Goal: Information Seeking & Learning: Learn about a topic

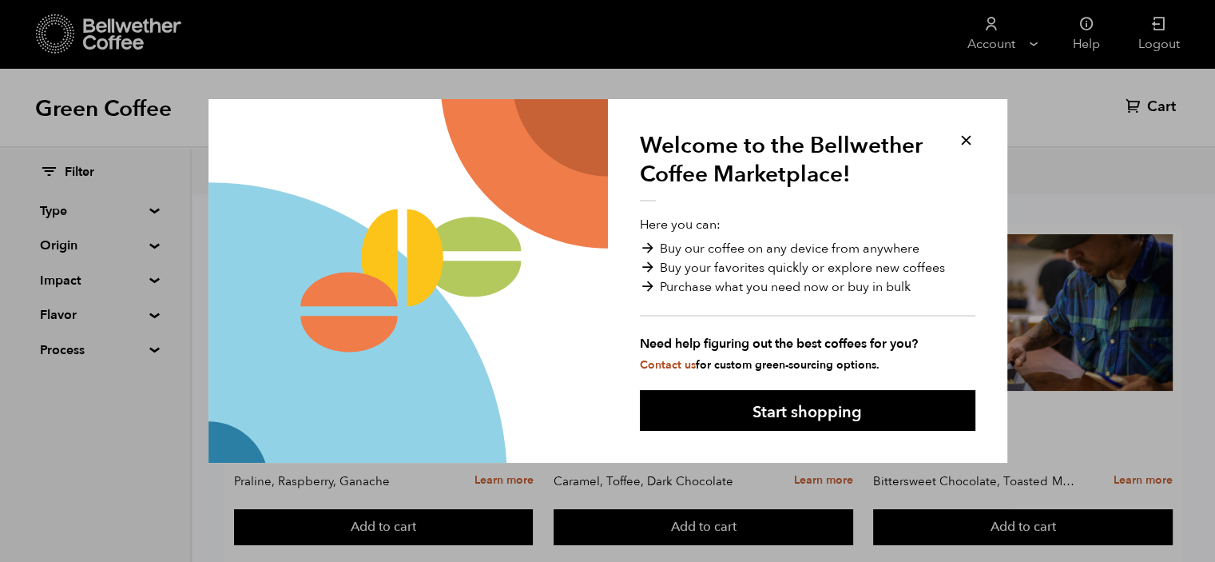
click at [969, 138] on button at bounding box center [966, 140] width 18 height 18
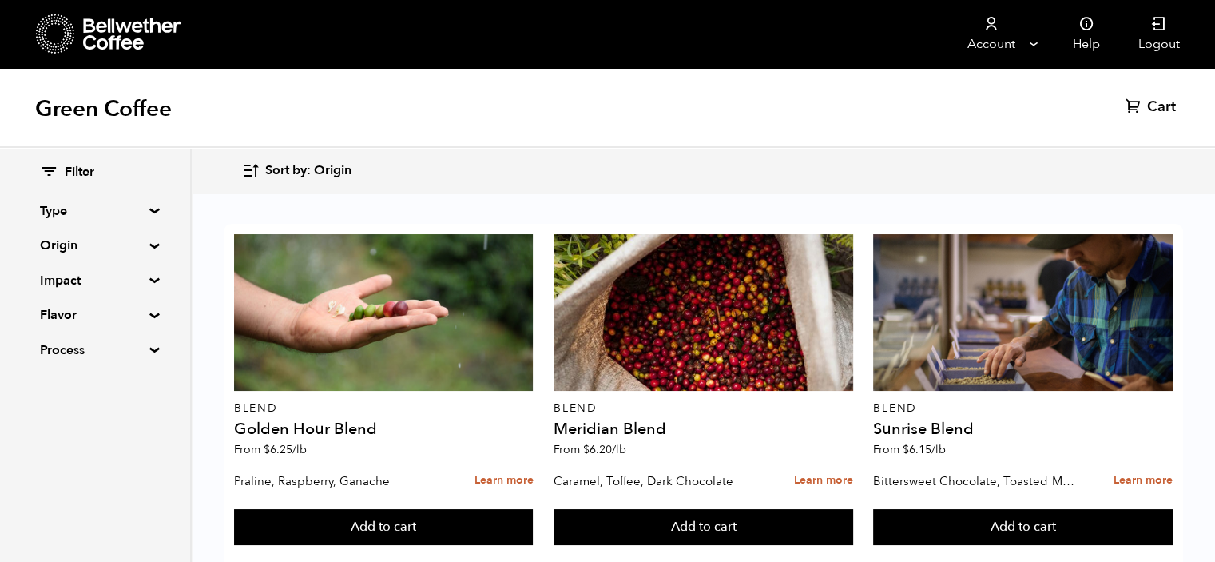
scroll to position [1693, 0]
click at [150, 348] on summary "Process" at bounding box center [95, 349] width 110 height 19
click at [150, 348] on summary "Process" at bounding box center [95, 349] width 111 height 19
click at [147, 209] on summary "Type" at bounding box center [95, 210] width 110 height 19
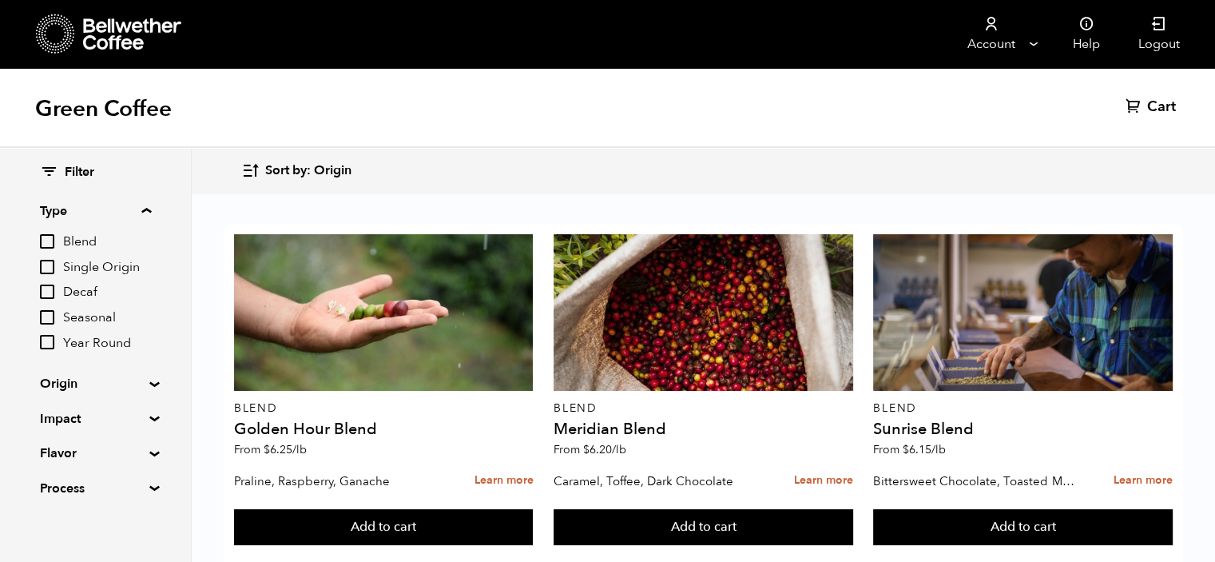
click at [147, 209] on summary "Type" at bounding box center [95, 210] width 111 height 19
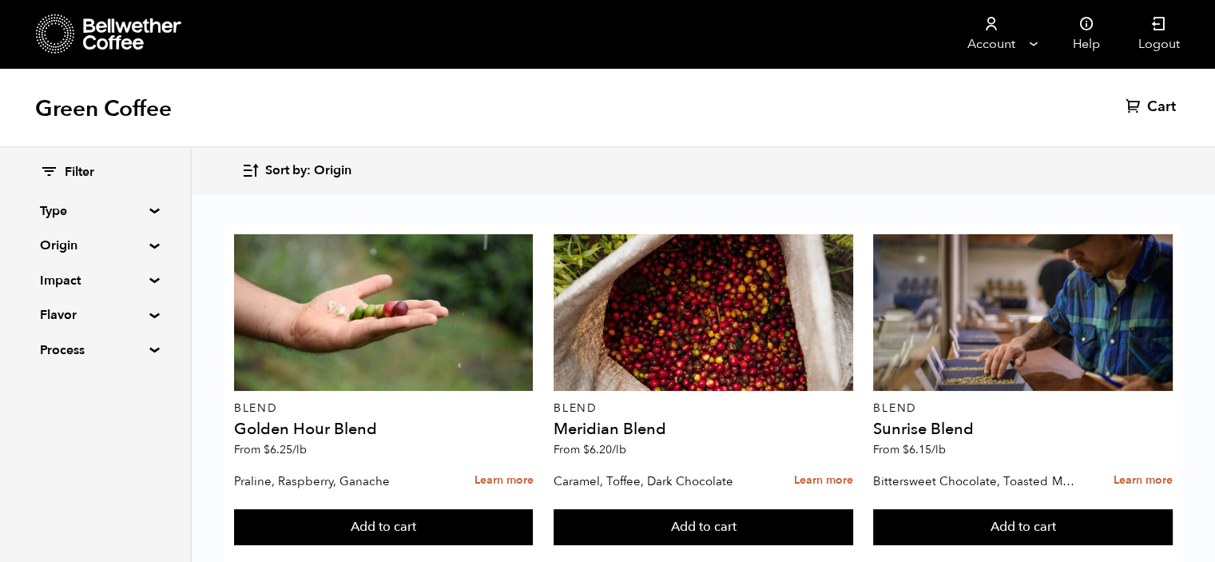
click at [150, 242] on summary "Origin" at bounding box center [95, 245] width 110 height 19
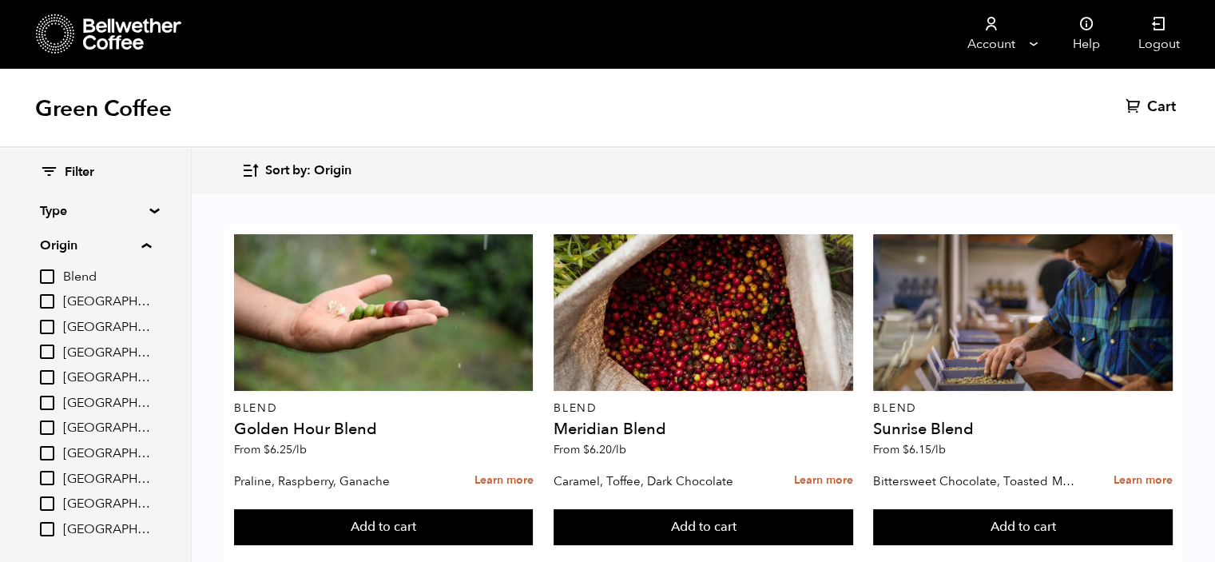
click at [151, 242] on summary "Origin" at bounding box center [95, 245] width 111 height 19
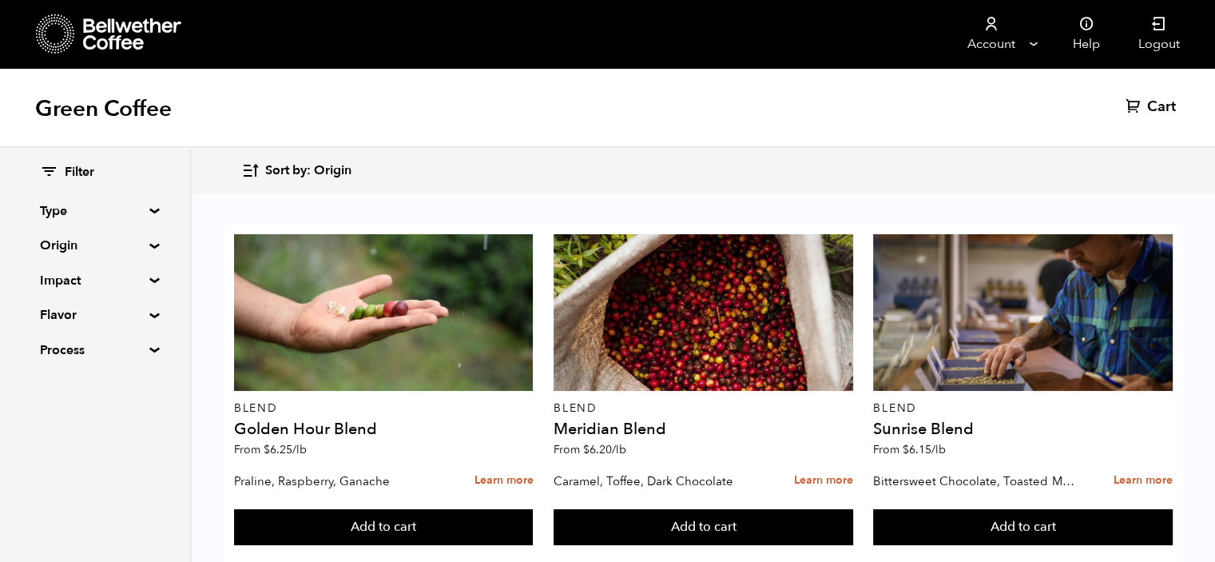
click at [149, 278] on summary "Impact" at bounding box center [95, 280] width 110 height 19
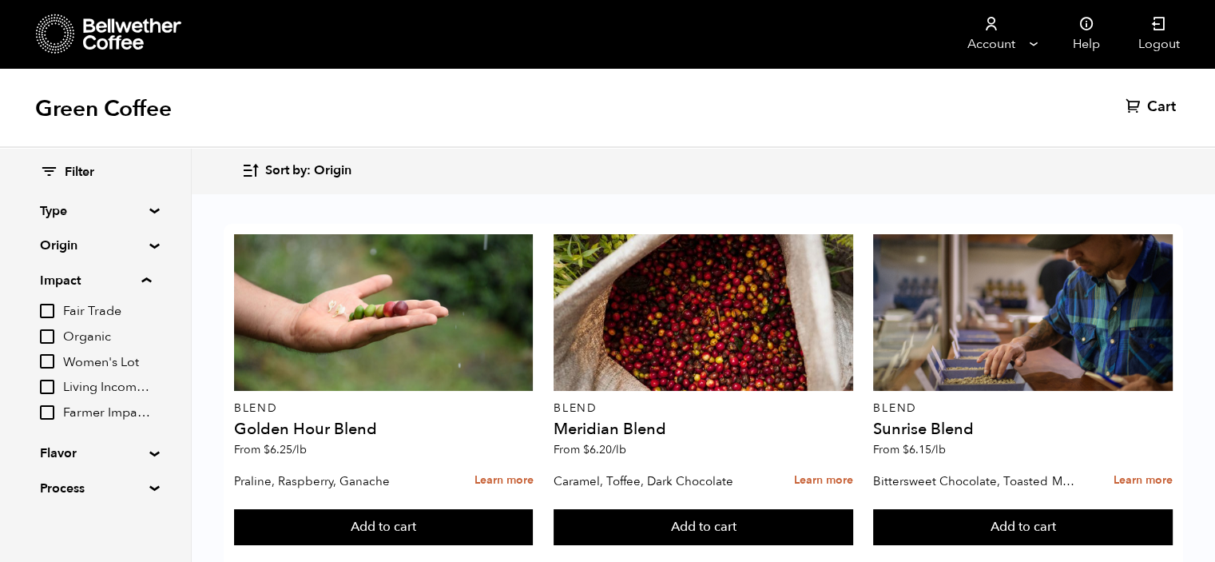
click at [149, 278] on summary "Impact" at bounding box center [95, 280] width 111 height 19
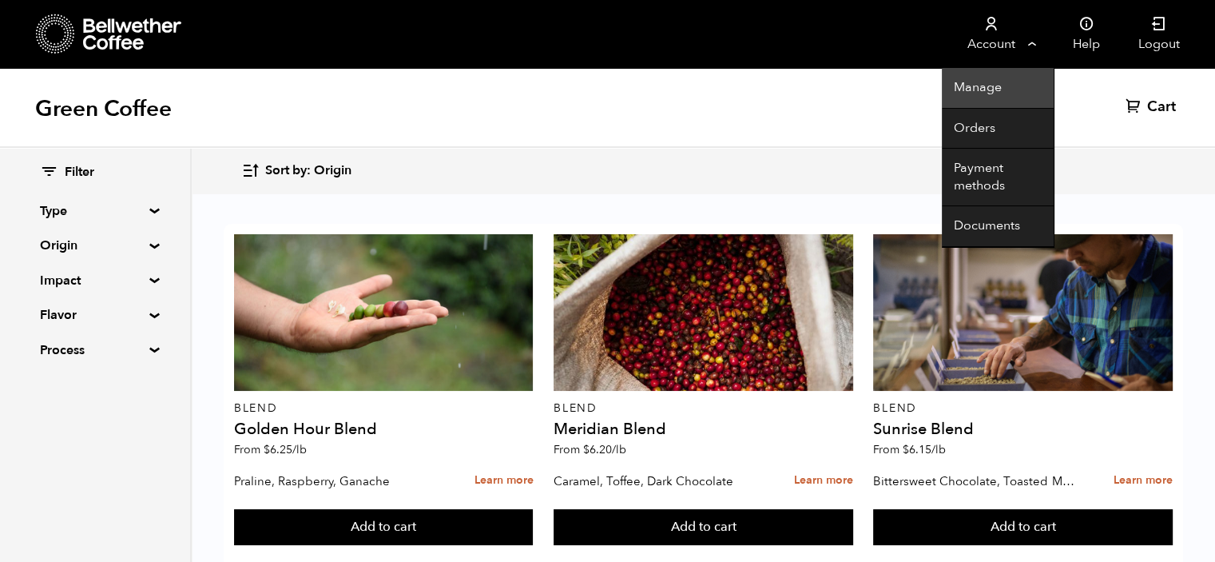
click at [999, 90] on link "Manage" at bounding box center [998, 88] width 112 height 41
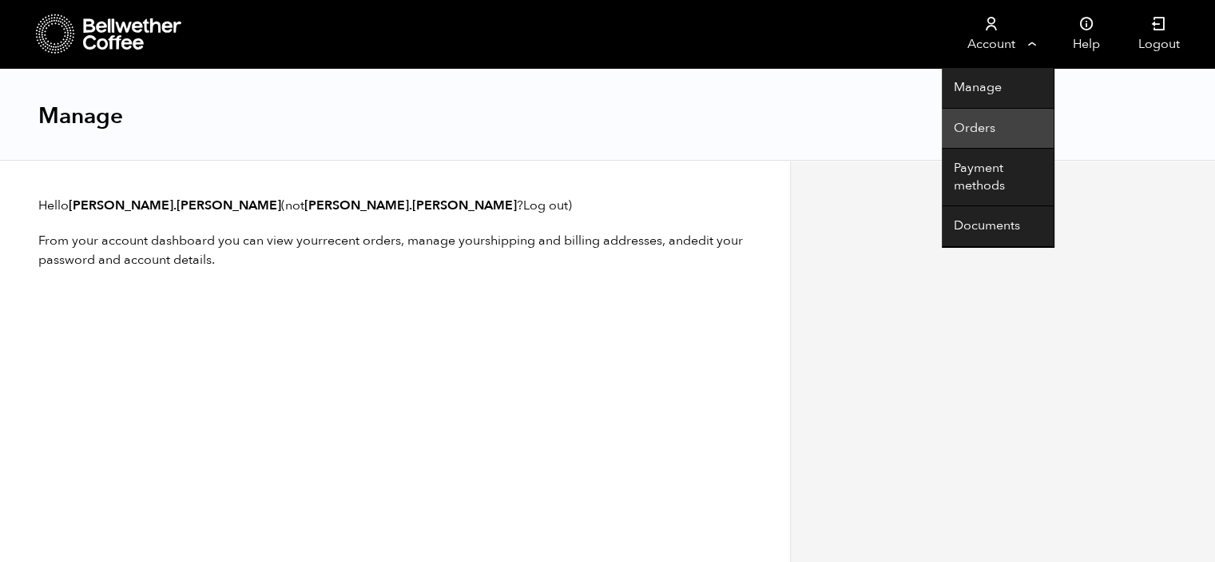
click at [1005, 136] on link "Orders" at bounding box center [998, 129] width 112 height 41
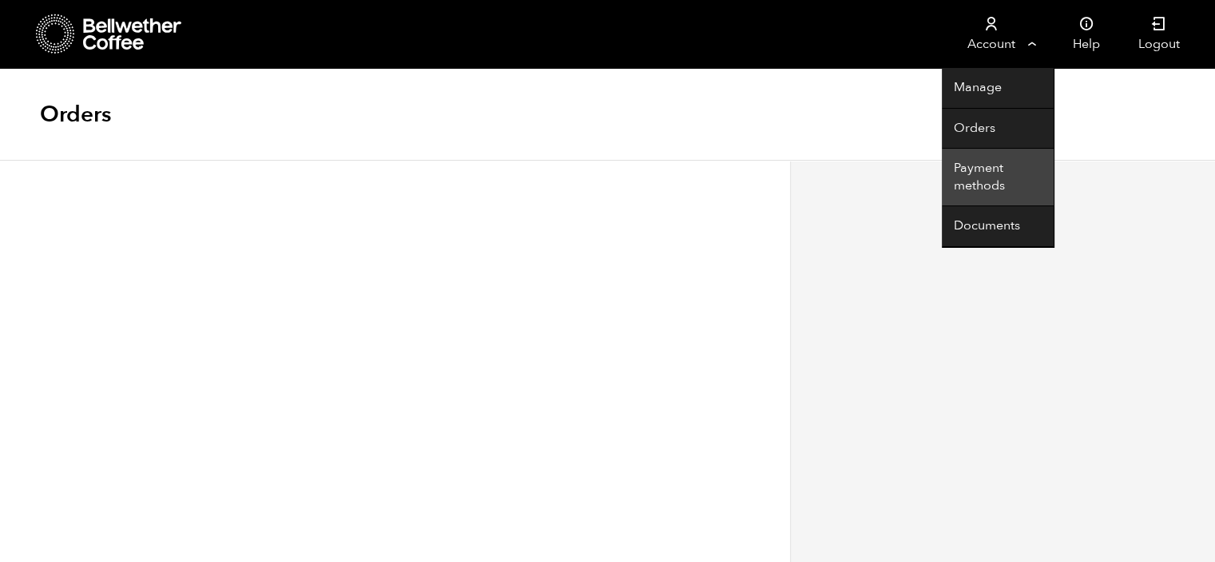
click at [1002, 179] on link "Payment methods" at bounding box center [998, 178] width 112 height 58
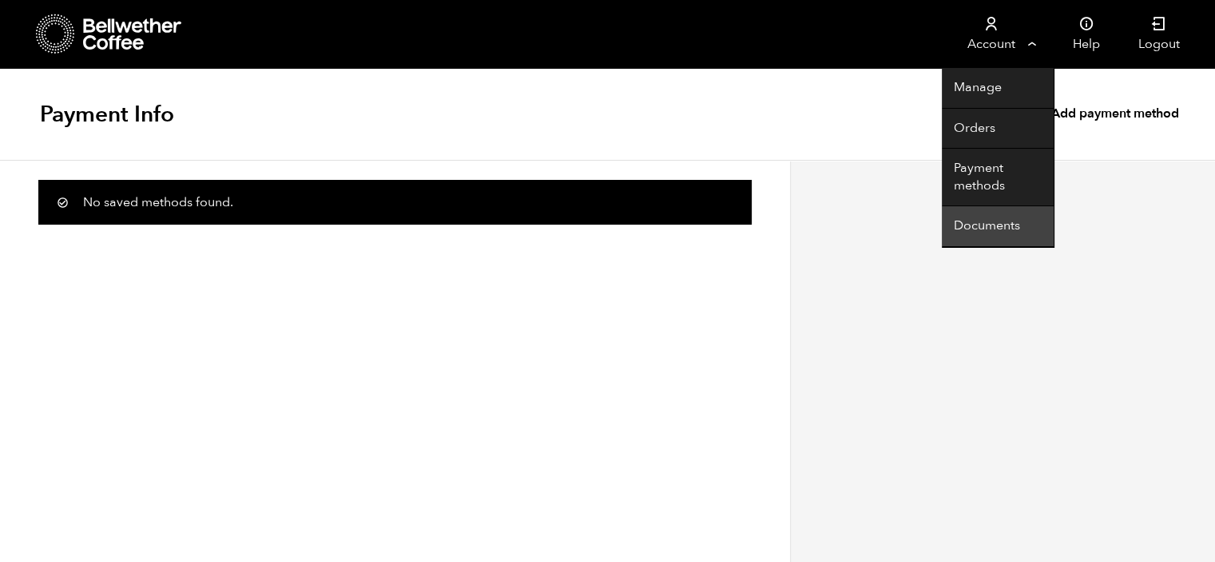
click at [1008, 224] on link "Documents" at bounding box center [998, 226] width 112 height 41
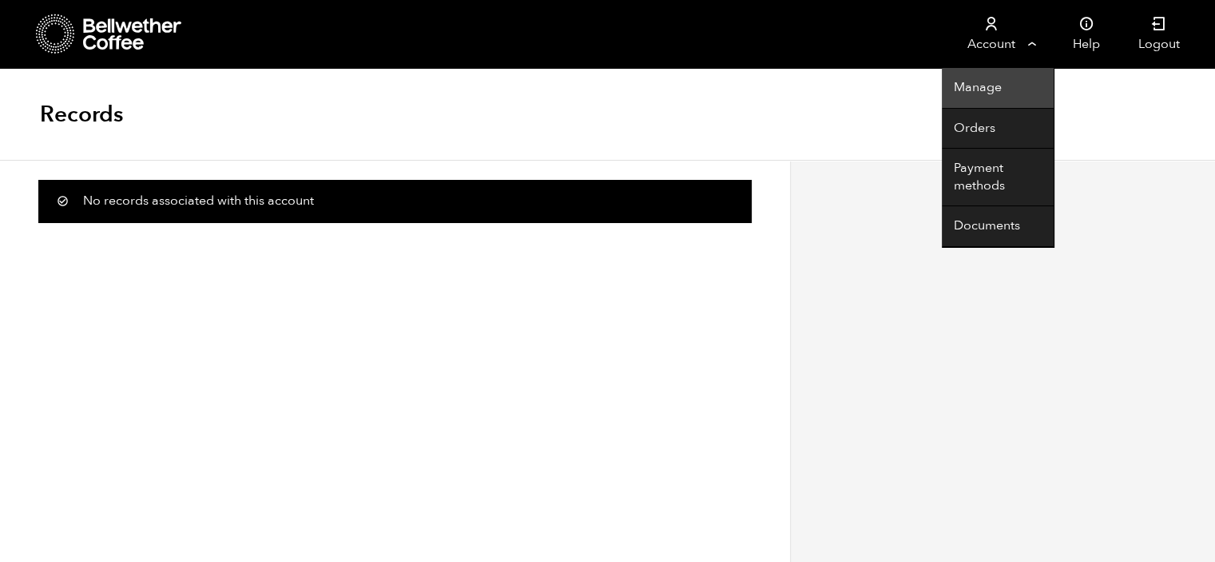
click at [998, 88] on link "Manage" at bounding box center [998, 88] width 112 height 41
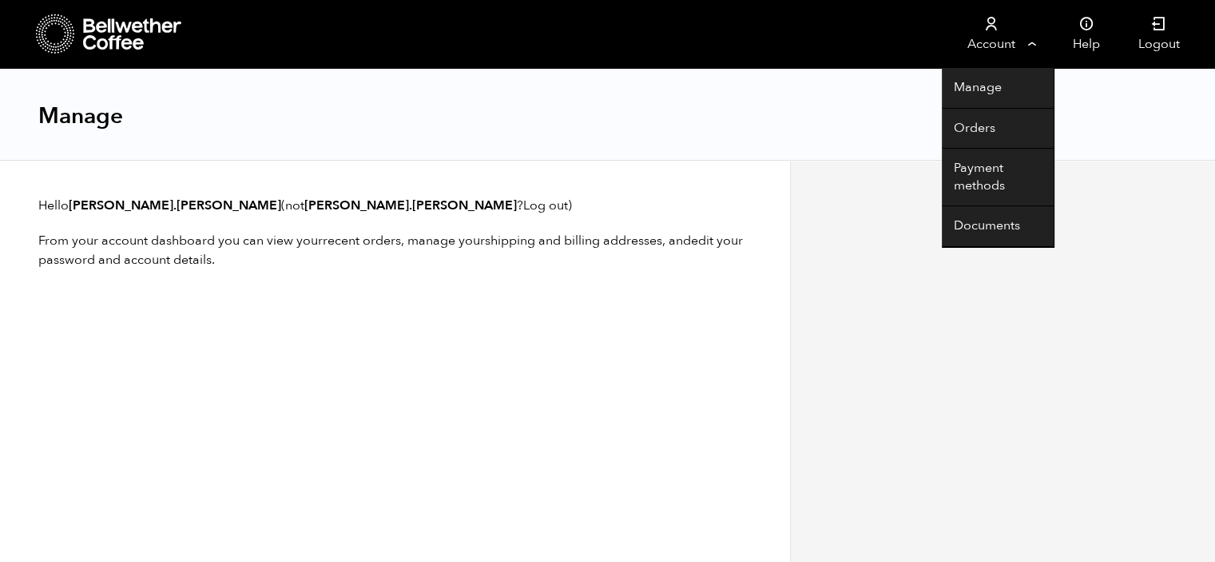
click at [1000, 22] on link "Account" at bounding box center [991, 34] width 98 height 68
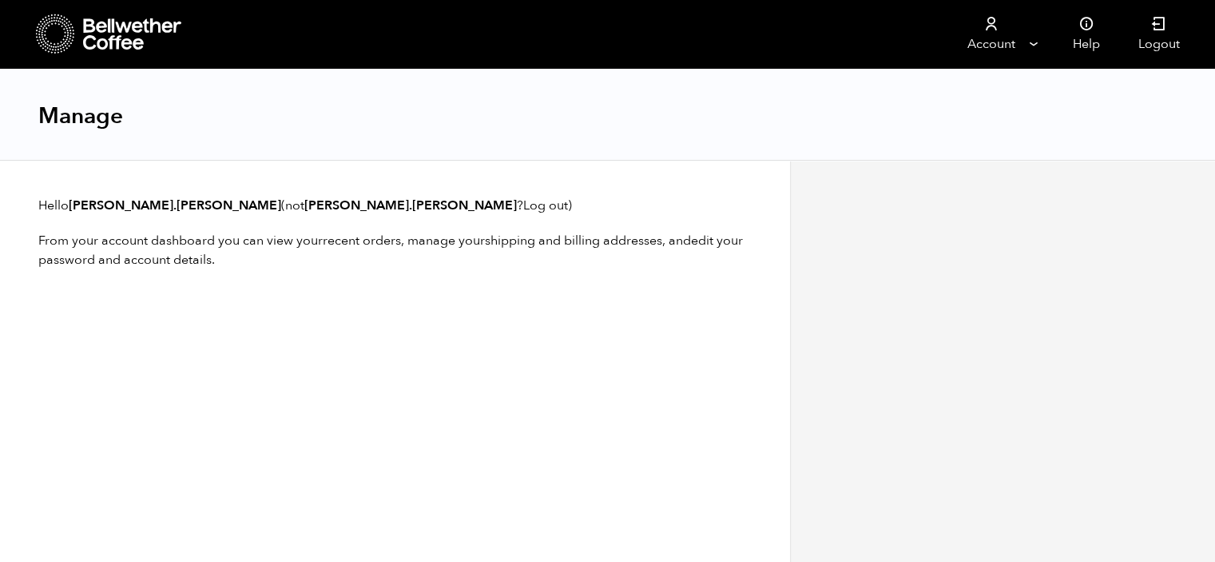
click at [74, 30] on icon at bounding box center [73, 30] width 1 height 1
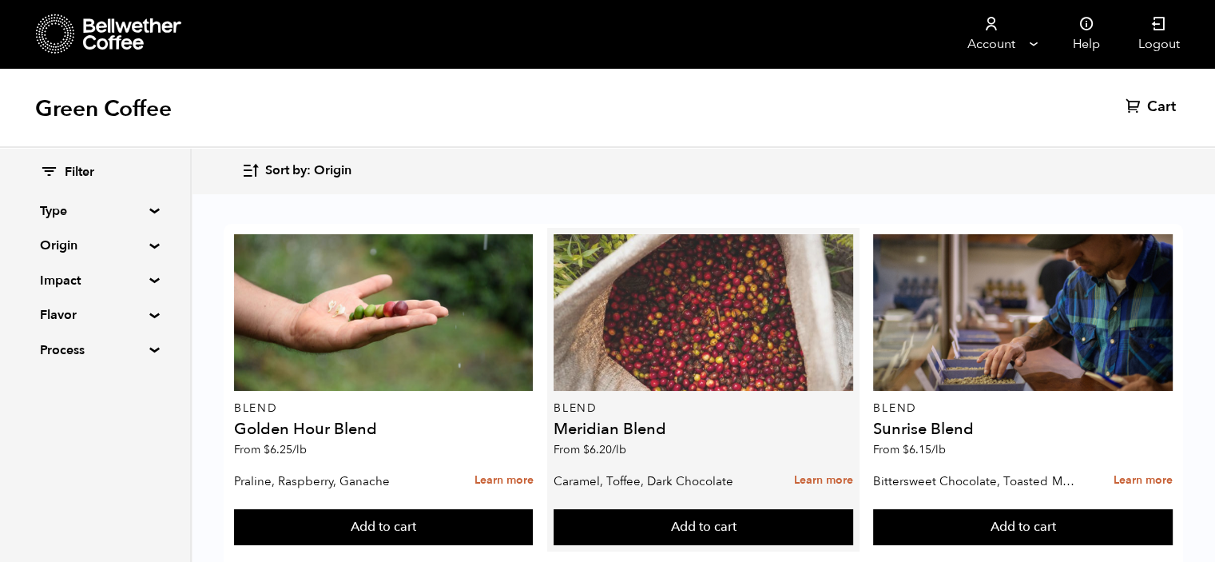
click at [700, 342] on div at bounding box center [704, 312] width 300 height 157
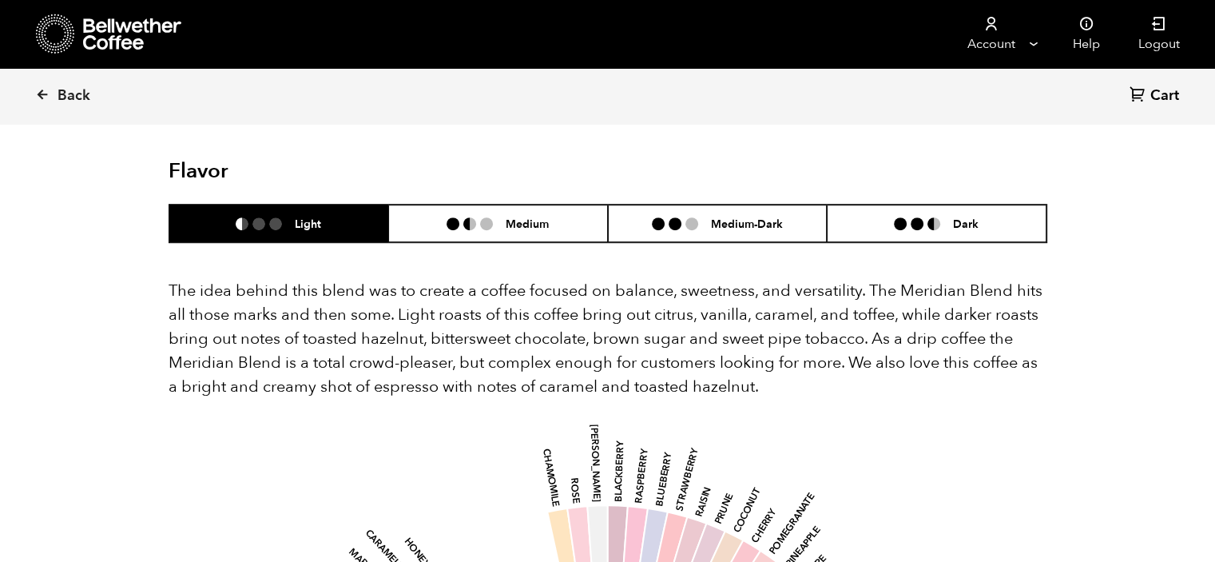
scroll to position [941, 0]
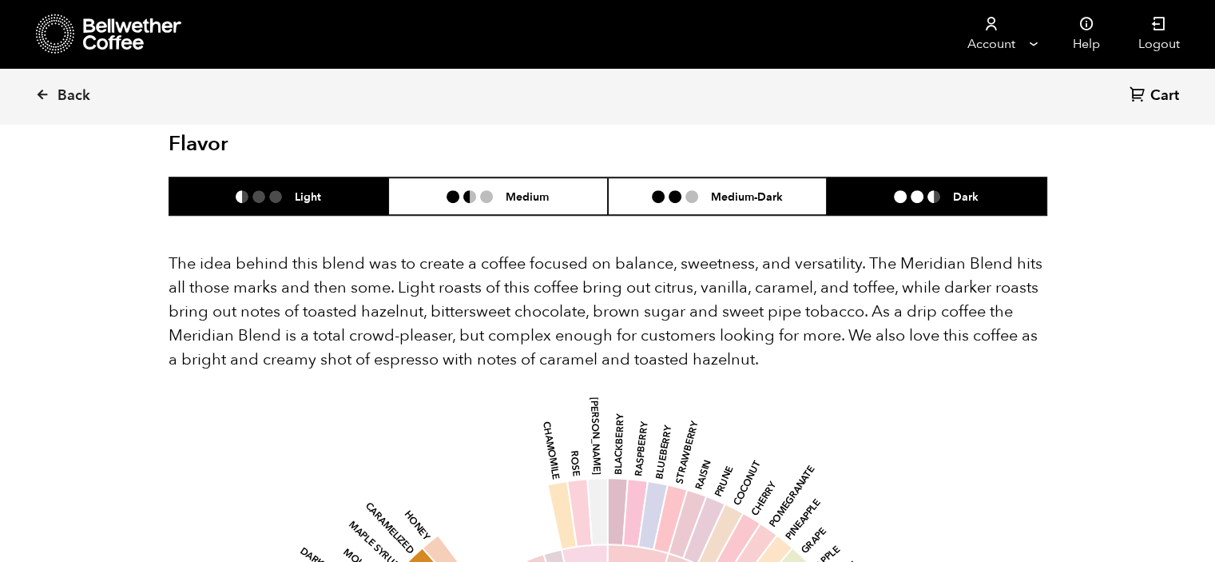
click at [959, 189] on h6 "Dark" at bounding box center [966, 196] width 26 height 14
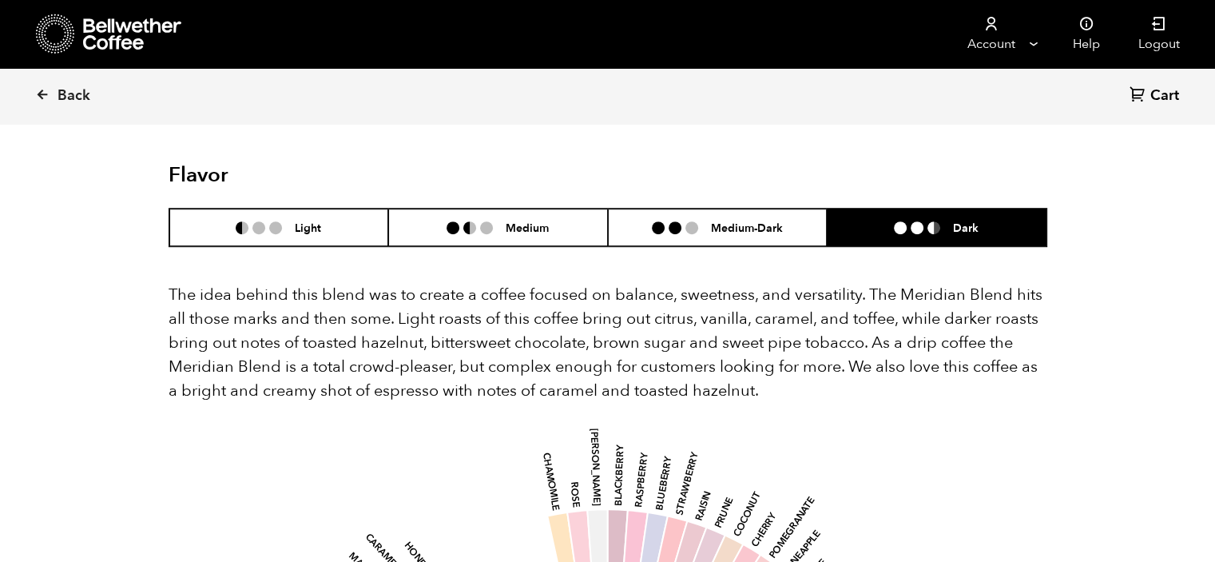
scroll to position [908, 0]
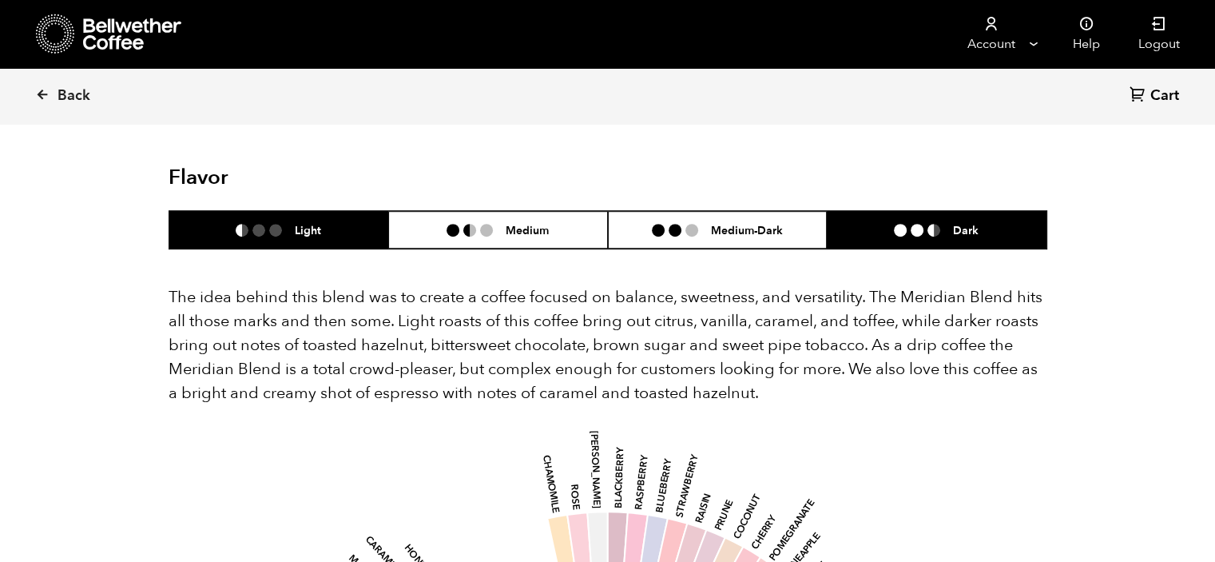
click at [318, 211] on li "Light" at bounding box center [279, 230] width 220 height 38
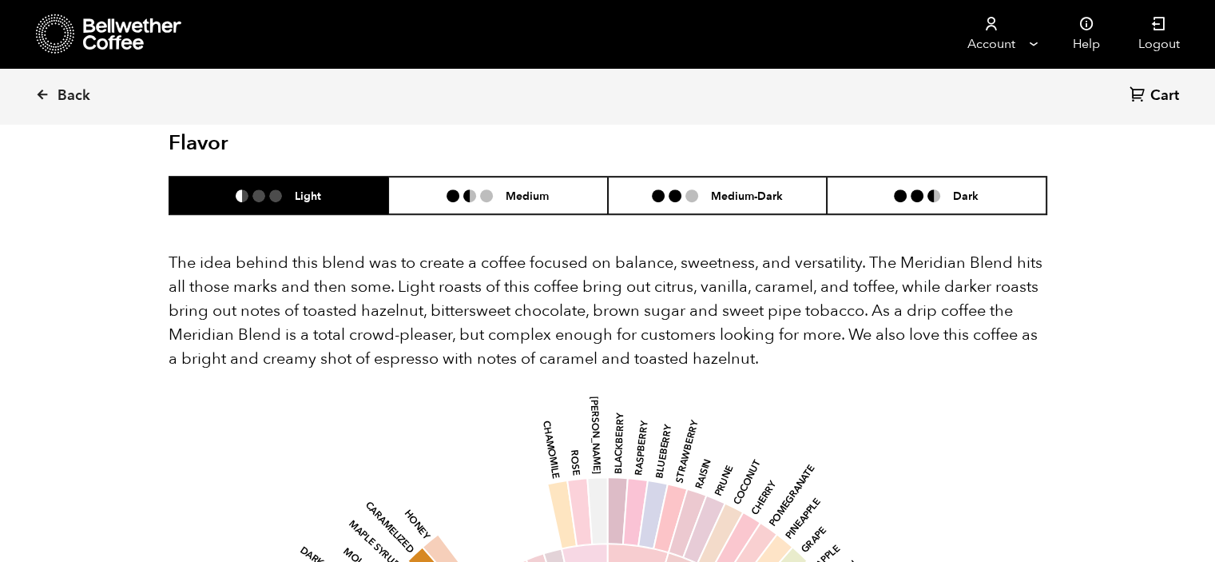
scroll to position [940, 0]
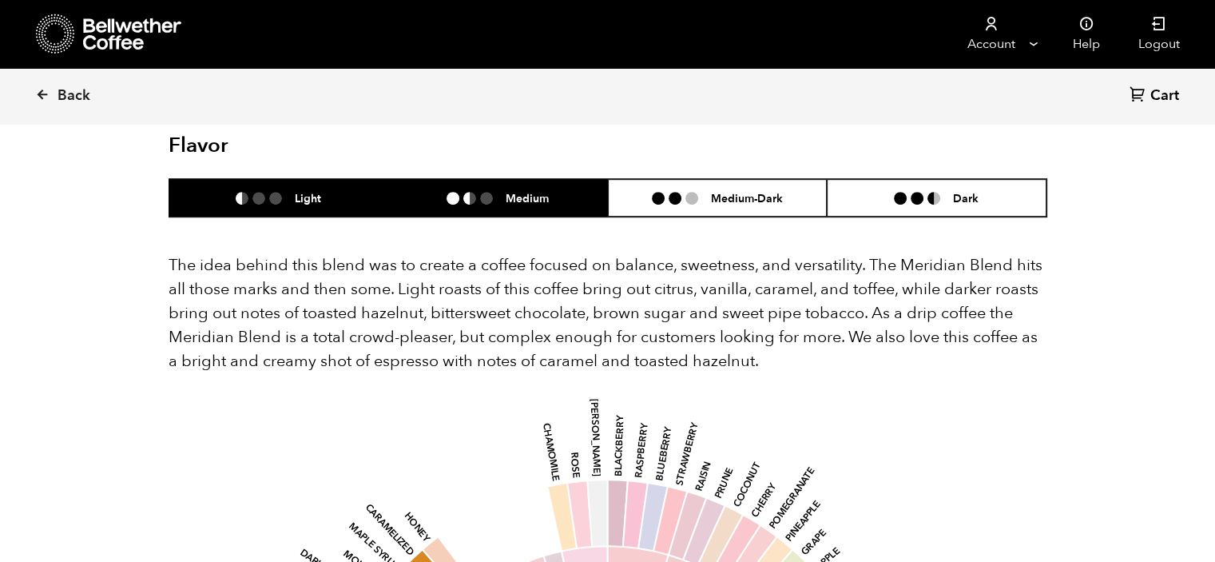
click at [522, 191] on h6 "Medium" at bounding box center [527, 198] width 43 height 14
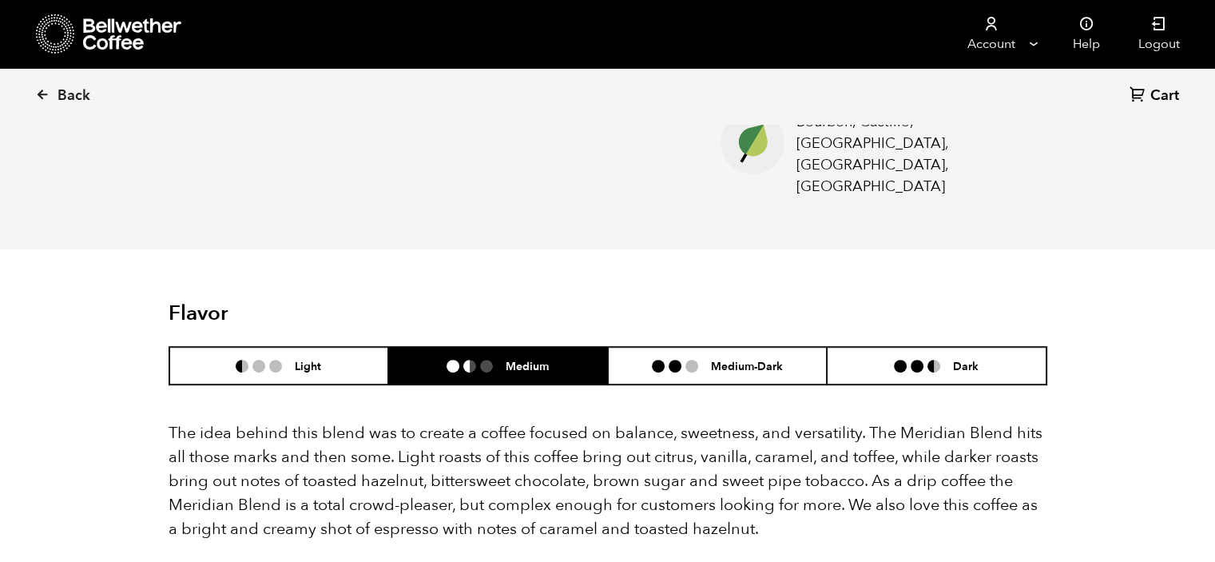
scroll to position [760, 0]
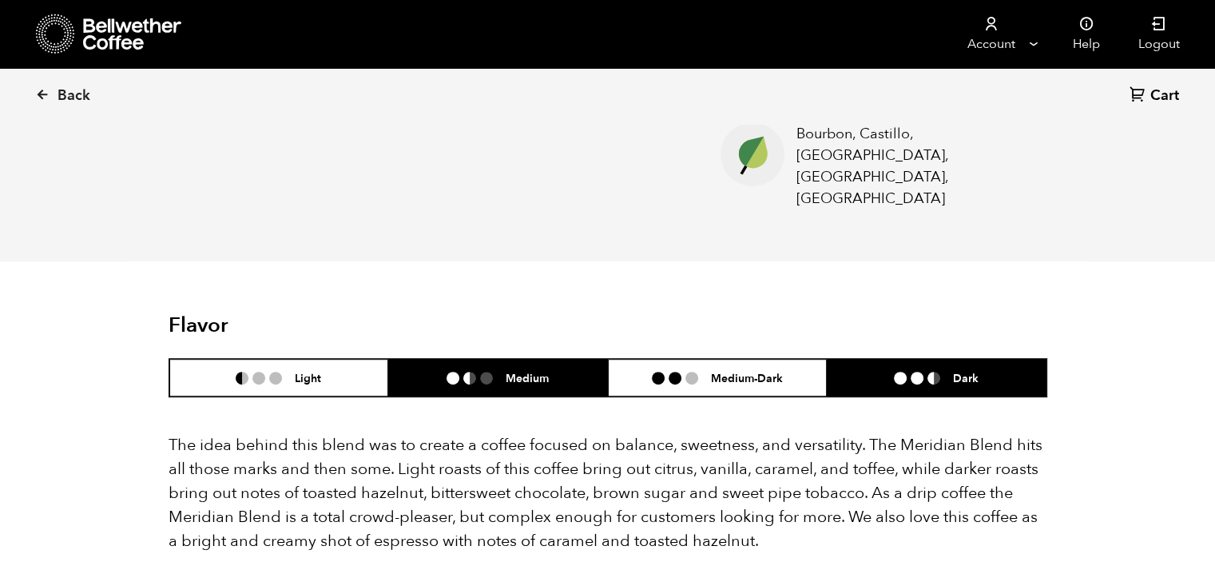
click at [994, 359] on li "Dark" at bounding box center [937, 378] width 220 height 38
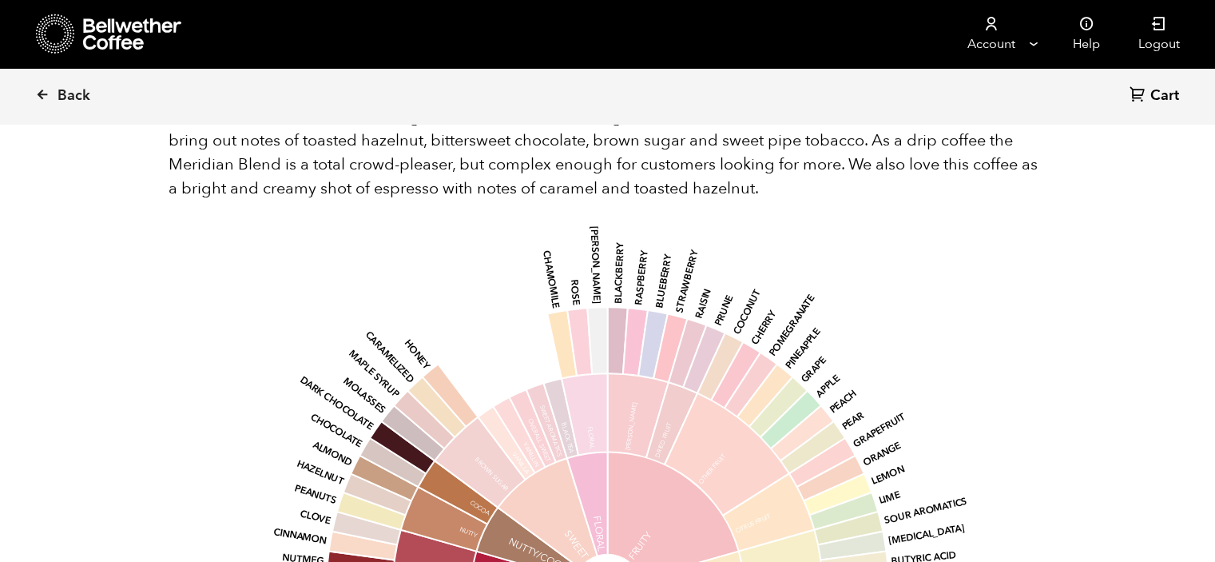
scroll to position [738, 0]
